Goal: Task Accomplishment & Management: Use online tool/utility

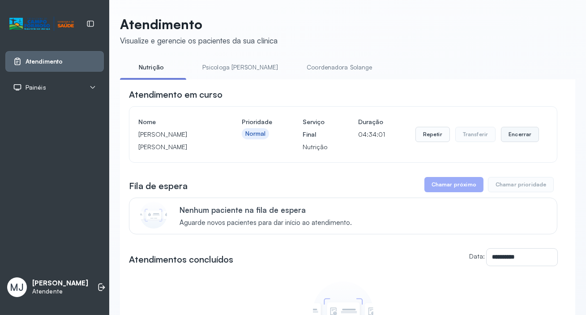
click at [509, 134] on button "Encerrar" at bounding box center [520, 134] width 38 height 15
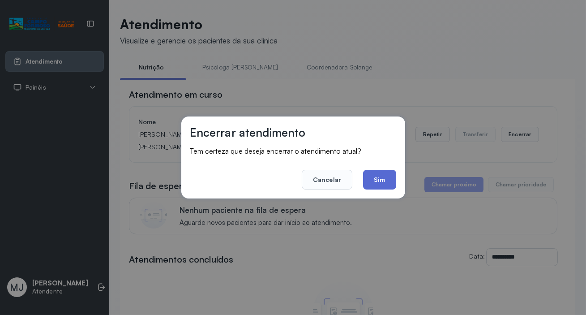
click at [376, 179] on button "Sim" at bounding box center [379, 180] width 33 height 20
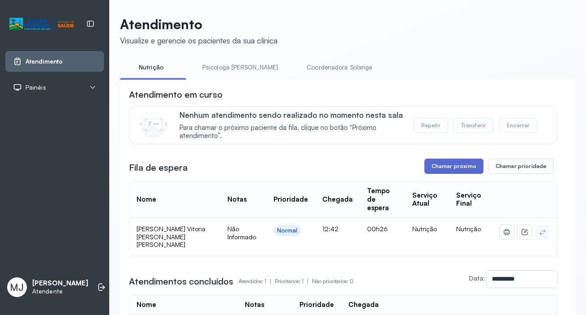
click at [464, 168] on button "Chamar próximo" at bounding box center [453, 165] width 59 height 15
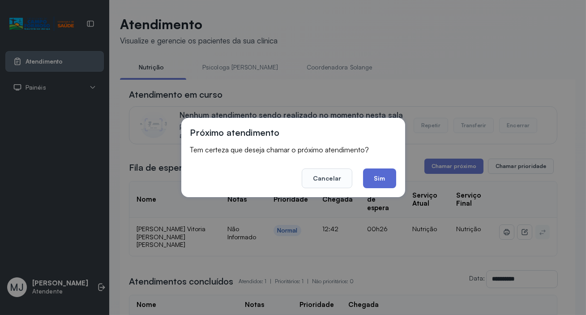
click at [376, 176] on button "Sim" at bounding box center [379, 178] width 33 height 20
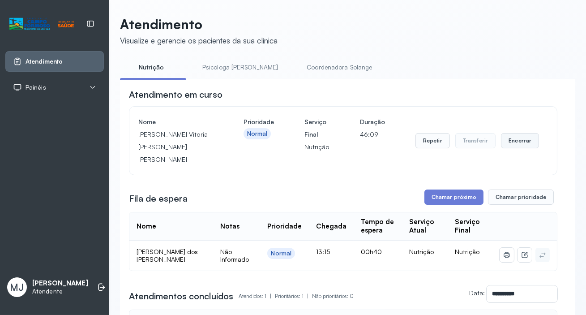
click at [522, 138] on button "Encerrar" at bounding box center [520, 140] width 38 height 15
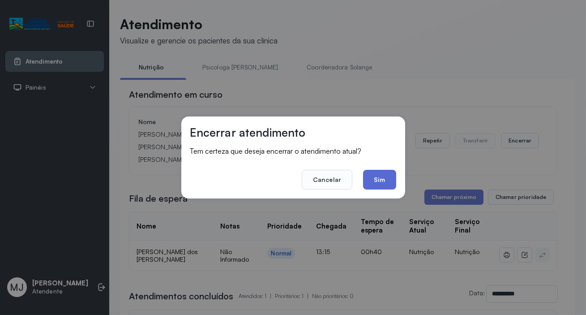
click at [388, 183] on button "Sim" at bounding box center [379, 180] width 33 height 20
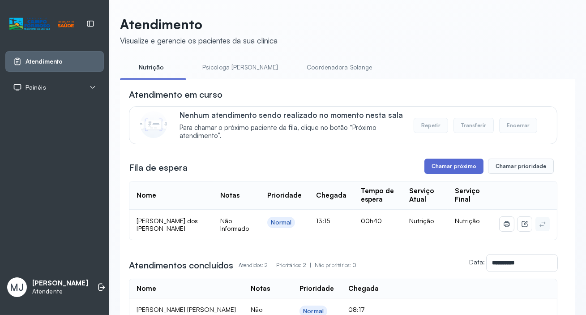
click at [438, 166] on button "Chamar próximo" at bounding box center [453, 165] width 59 height 15
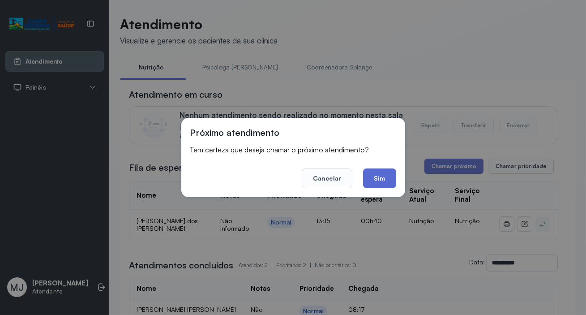
click at [381, 179] on button "Sim" at bounding box center [379, 178] width 33 height 20
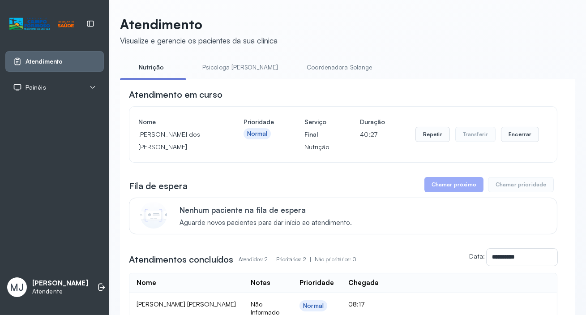
drag, startPoint x: 140, startPoint y: 138, endPoint x: 183, endPoint y: 152, distance: 45.1
click at [183, 152] on p "[PERSON_NAME] dos [PERSON_NAME]" at bounding box center [175, 140] width 75 height 25
copy p "[PERSON_NAME] dos [PERSON_NAME]"
click at [506, 138] on button "Encerrar" at bounding box center [520, 134] width 38 height 15
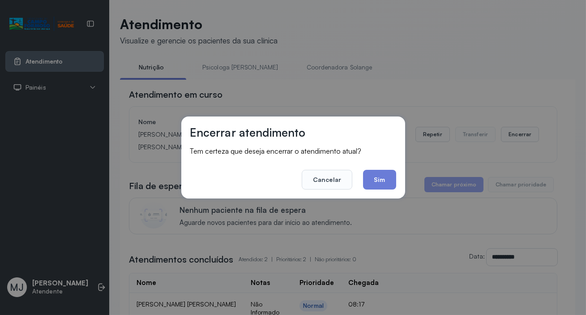
drag, startPoint x: 374, startPoint y: 181, endPoint x: 334, endPoint y: 96, distance: 93.9
click at [377, 179] on button "Sim" at bounding box center [379, 180] width 33 height 20
